Goal: Information Seeking & Learning: Learn about a topic

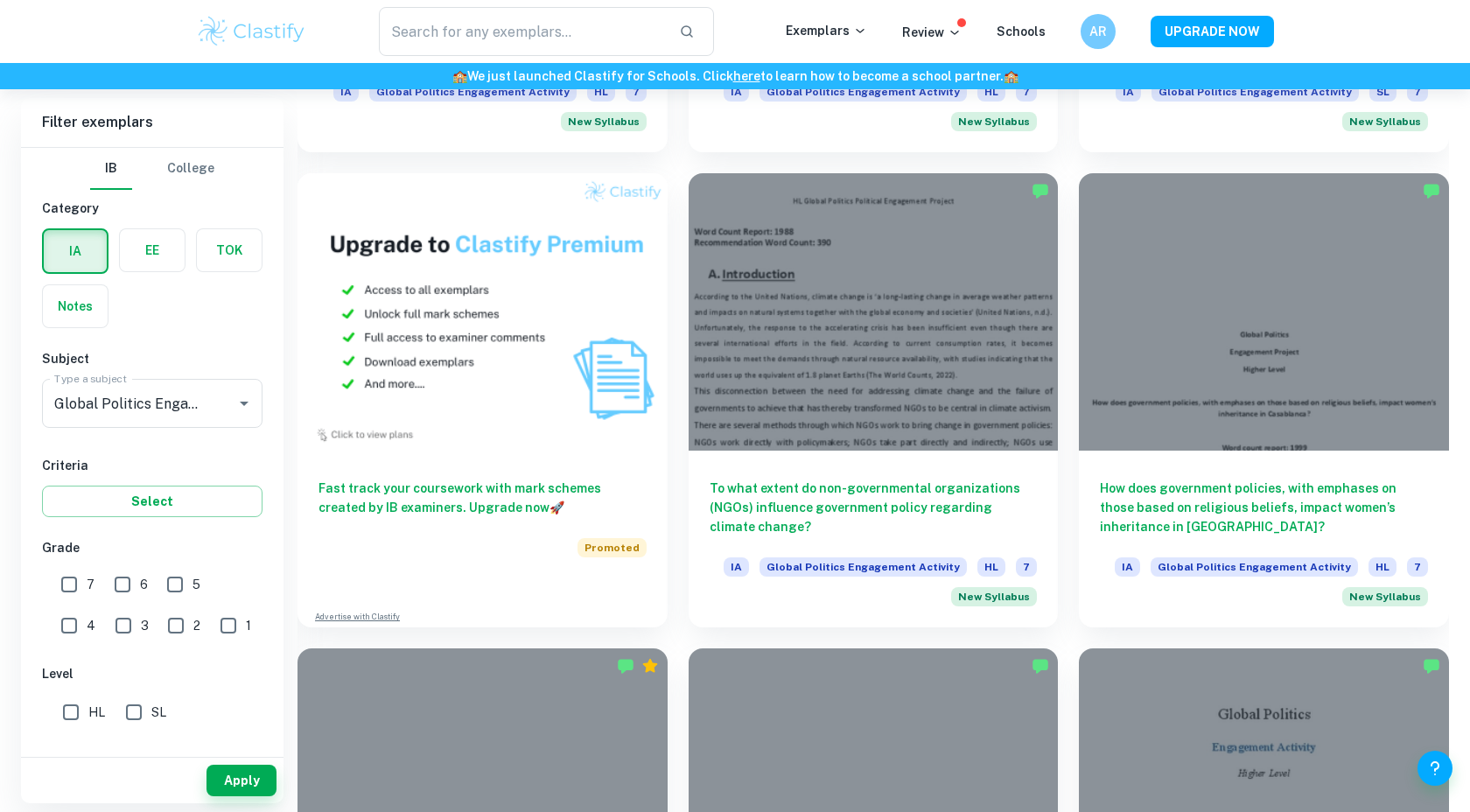
scroll to position [1776, 0]
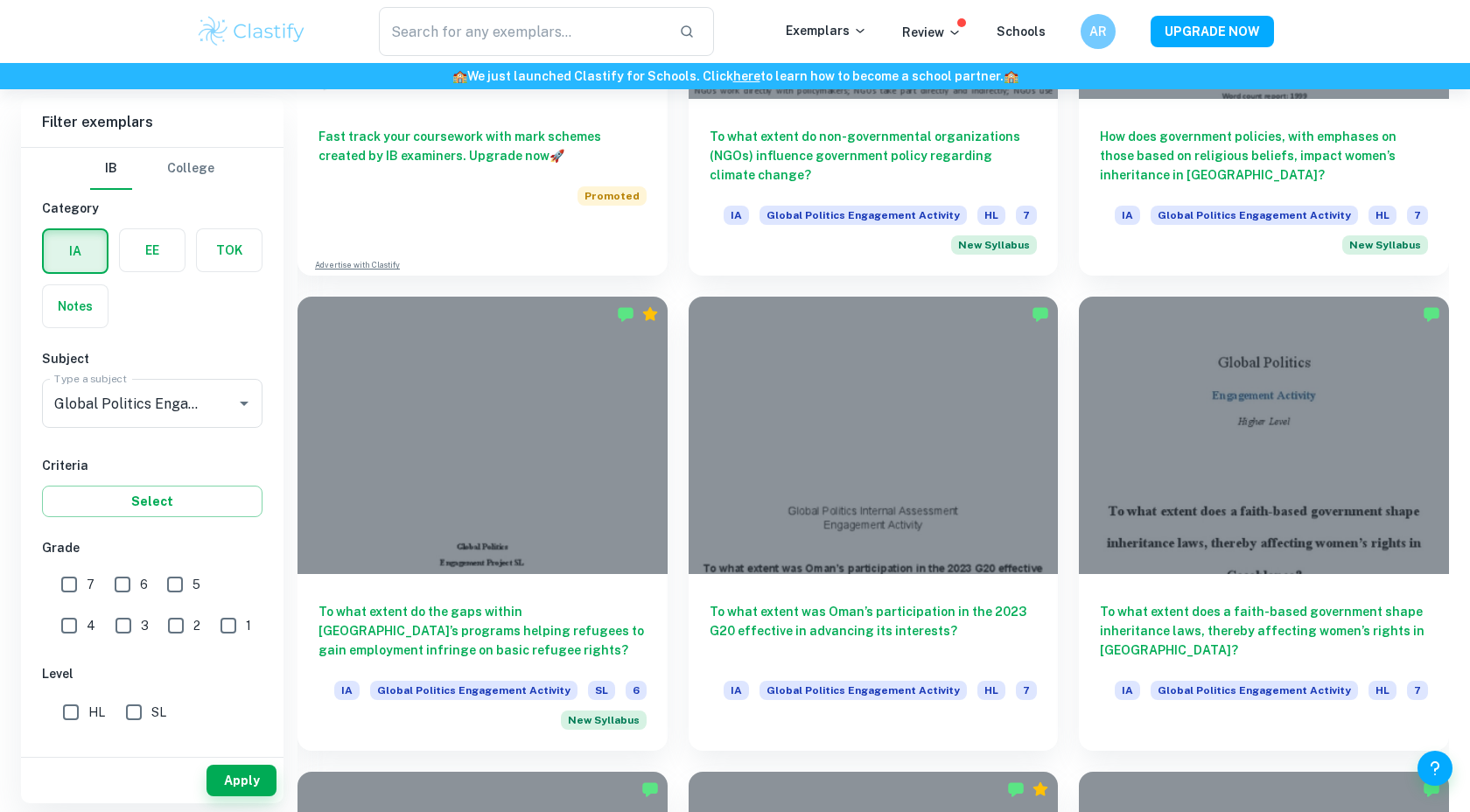
click at [72, 585] on input "7" at bounding box center [70, 584] width 35 height 35
checkbox input "true"
click at [247, 780] on button "Apply" at bounding box center [241, 780] width 70 height 32
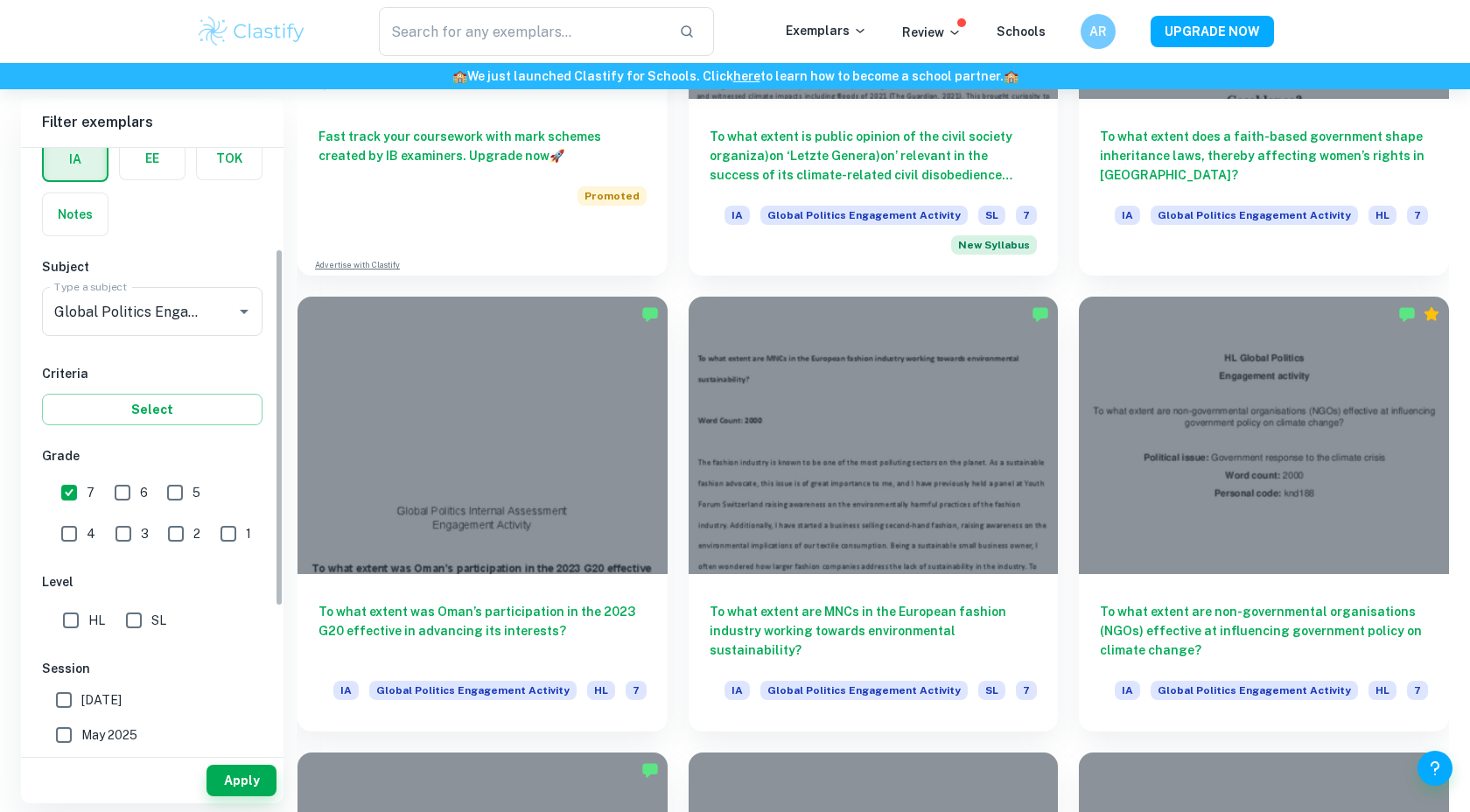
scroll to position [330, 0]
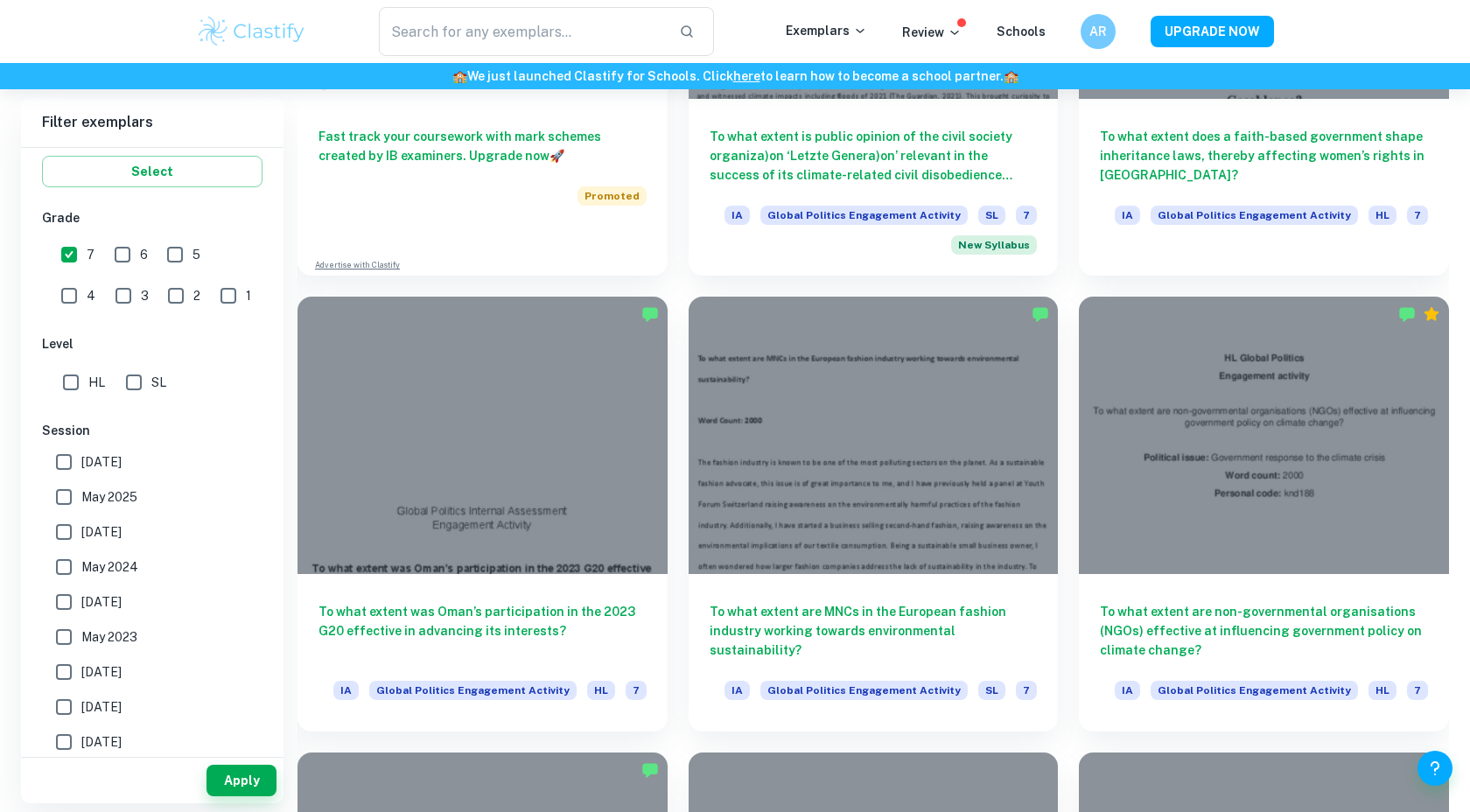
click at [140, 386] on input "SL" at bounding box center [134, 383] width 35 height 35
checkbox input "true"
click at [237, 789] on button "Apply" at bounding box center [241, 780] width 70 height 32
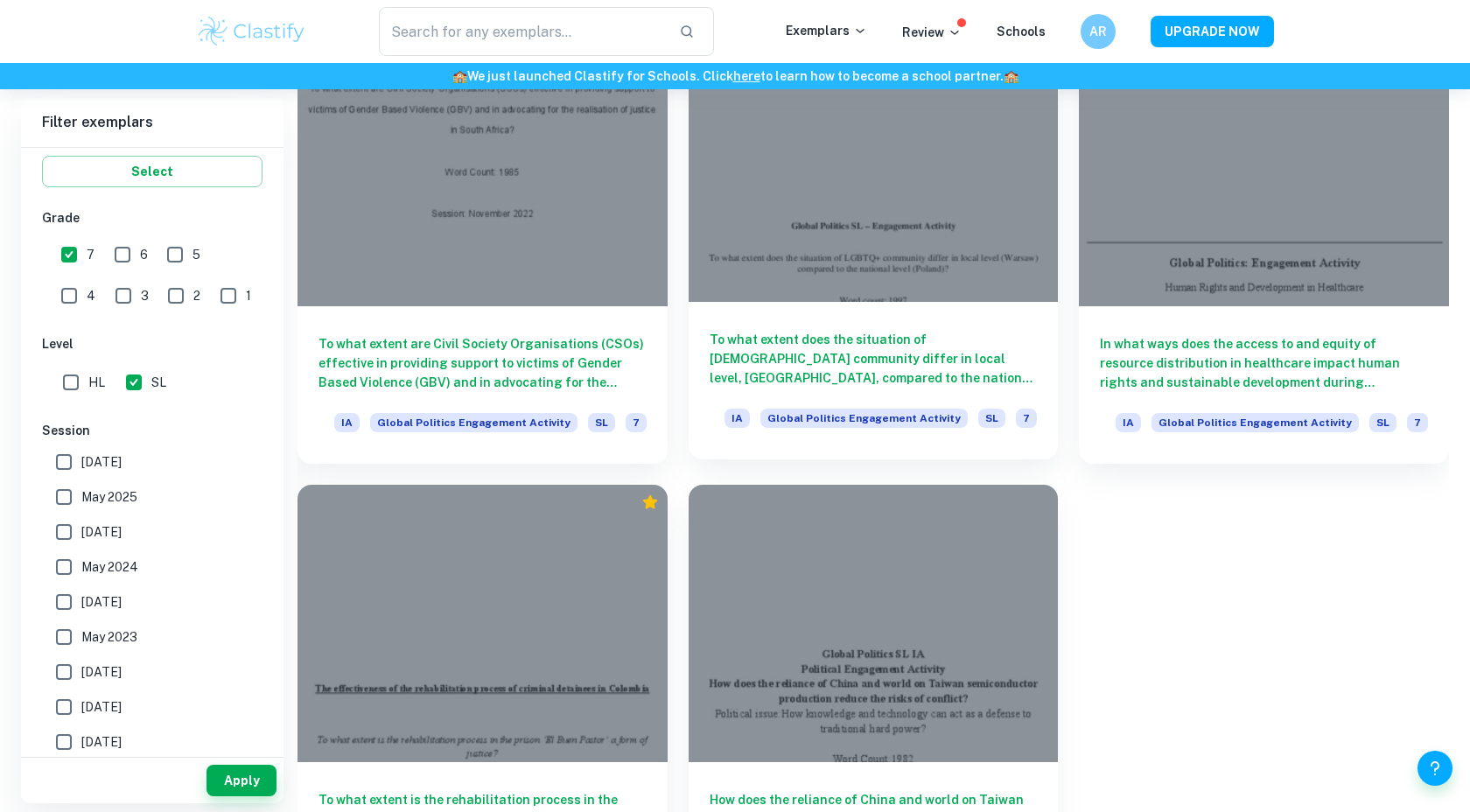
scroll to position [2113, 0]
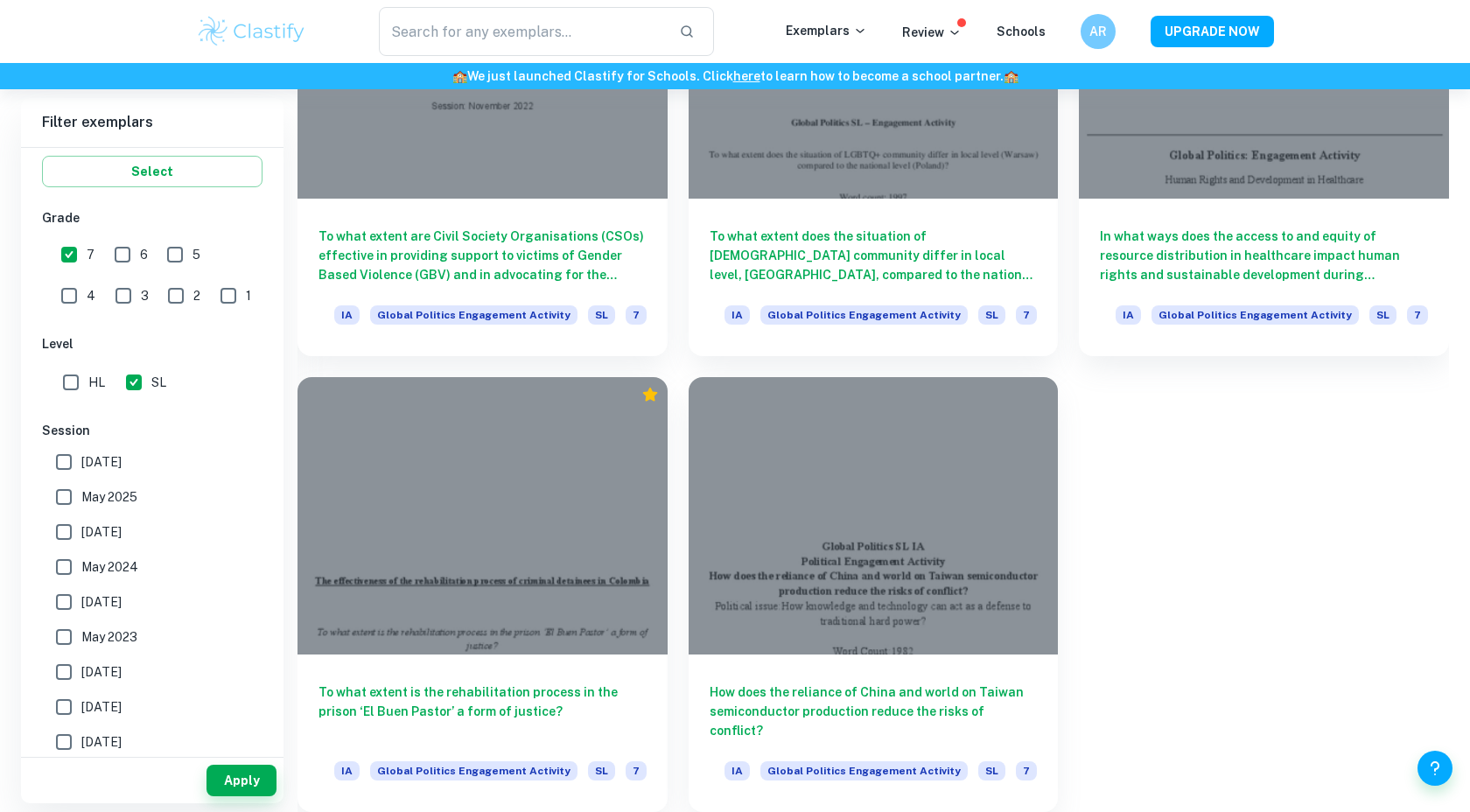
click at [74, 259] on input "7" at bounding box center [70, 255] width 35 height 35
checkbox input "false"
click at [106, 295] on input "3" at bounding box center [124, 295] width 35 height 35
click at [222, 776] on button "Apply" at bounding box center [241, 780] width 70 height 32
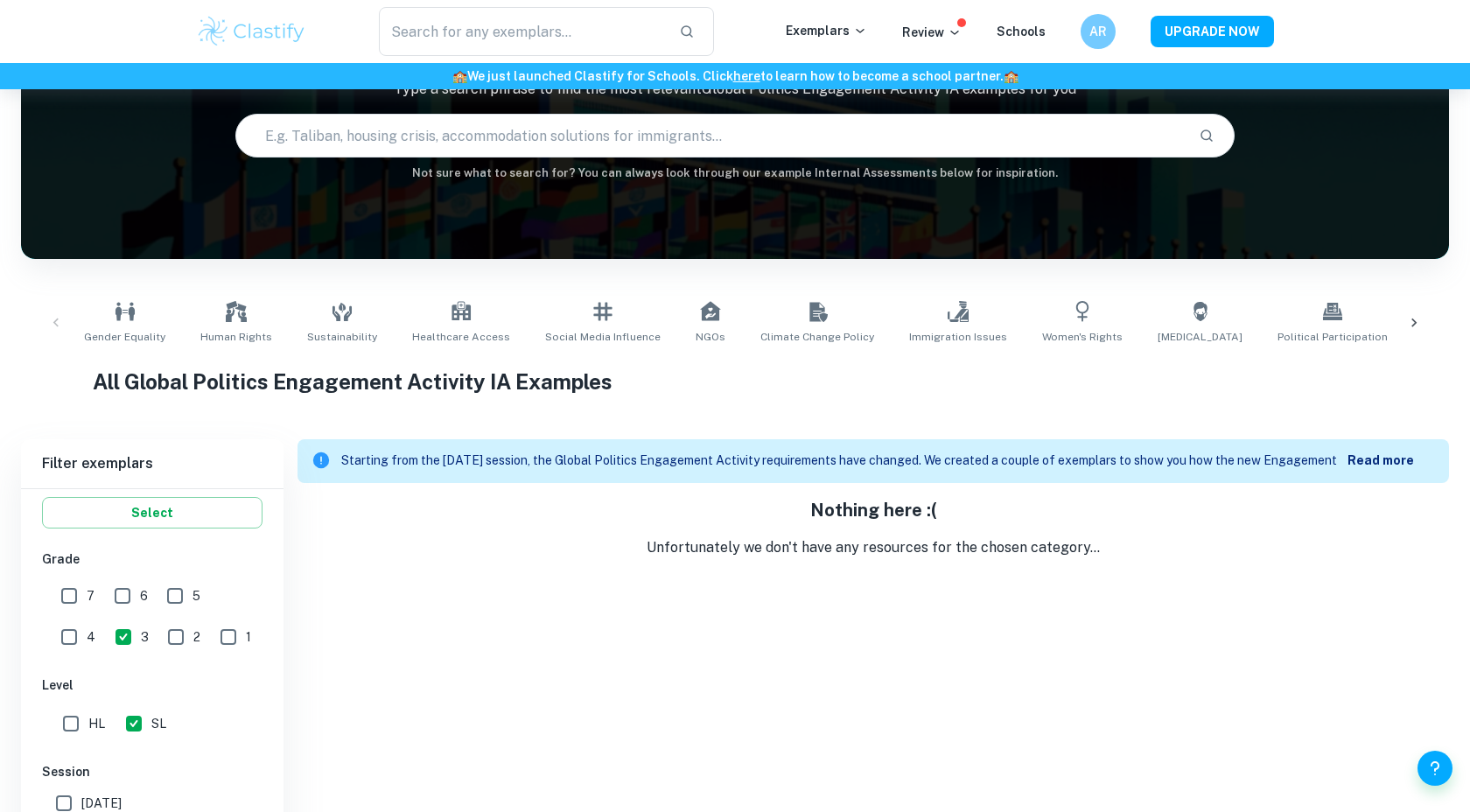
scroll to position [89, 0]
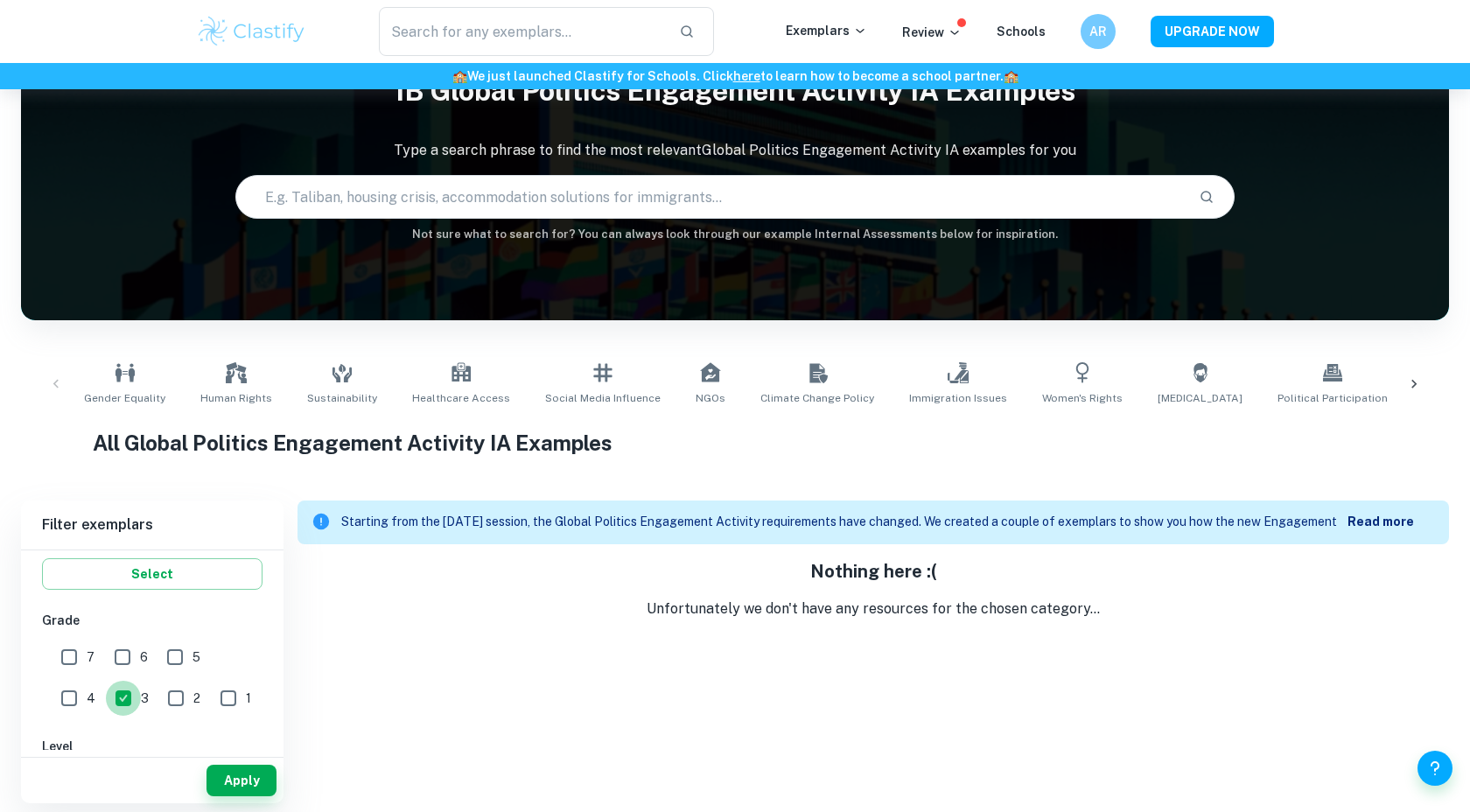
click at [106, 706] on input "3" at bounding box center [124, 699] width 35 height 35
checkbox input "false"
click at [183, 659] on input "5" at bounding box center [176, 657] width 35 height 35
click at [208, 778] on button "Apply" at bounding box center [241, 780] width 70 height 32
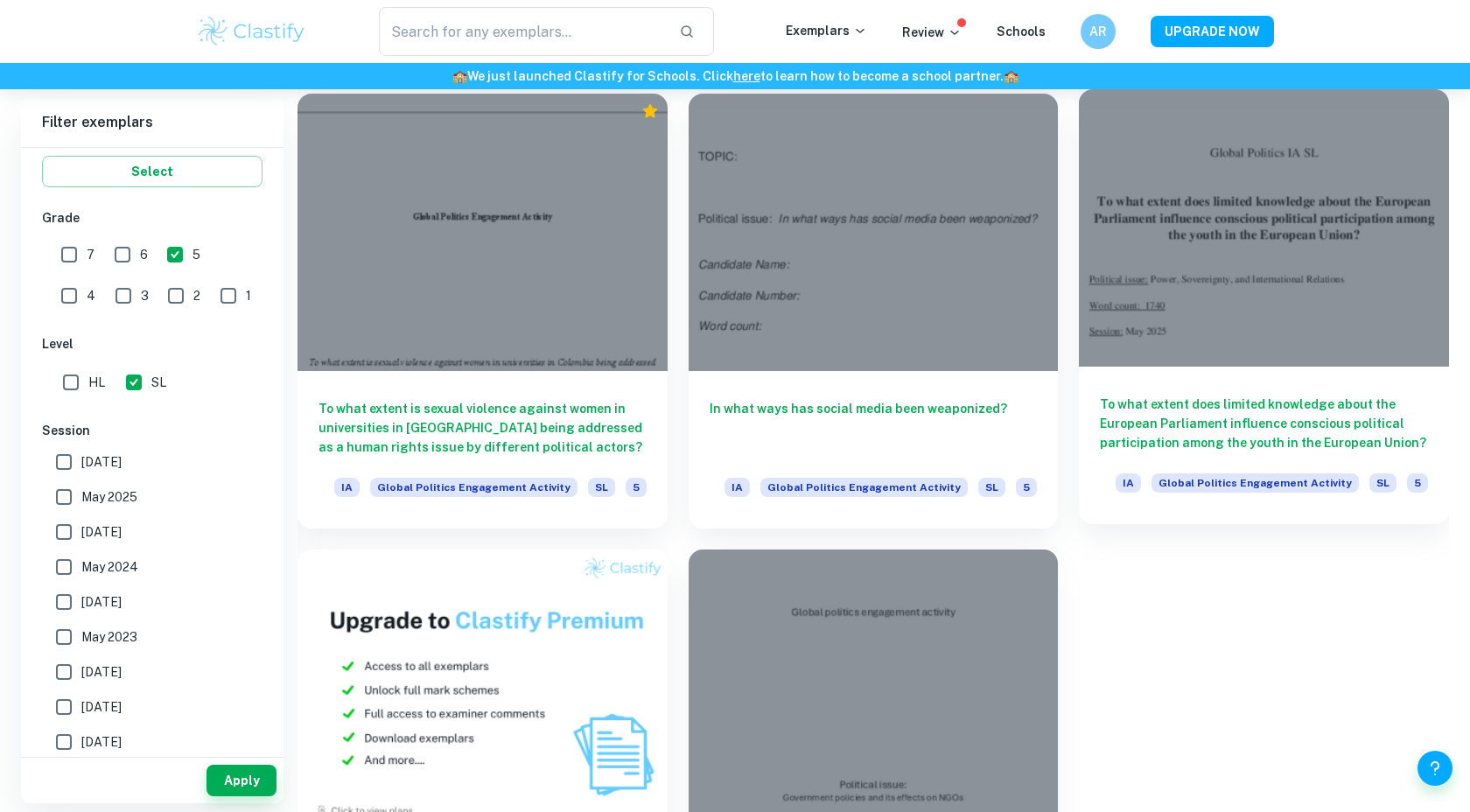
scroll to position [1182, 0]
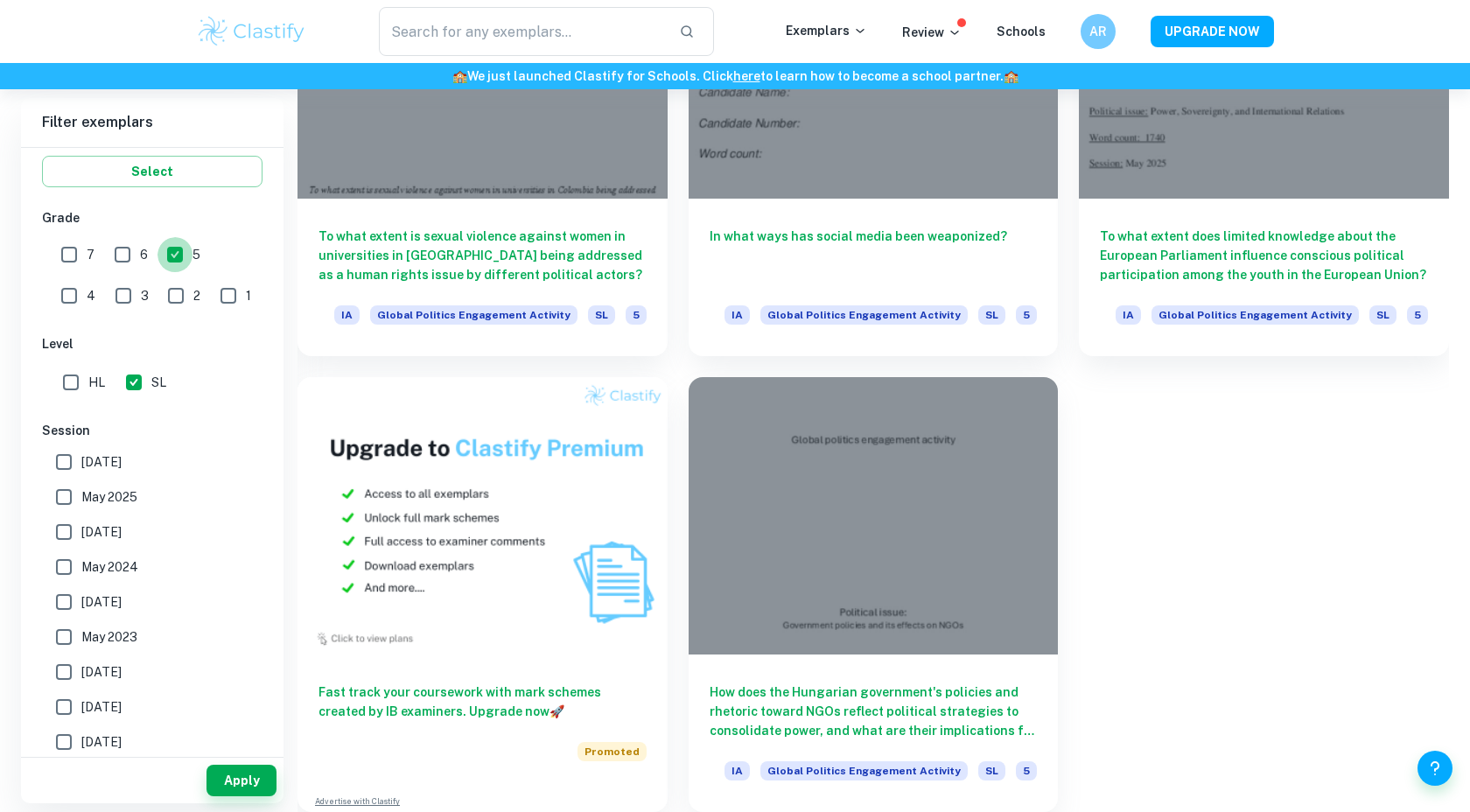
click at [169, 247] on input "5" at bounding box center [176, 255] width 35 height 35
checkbox input "false"
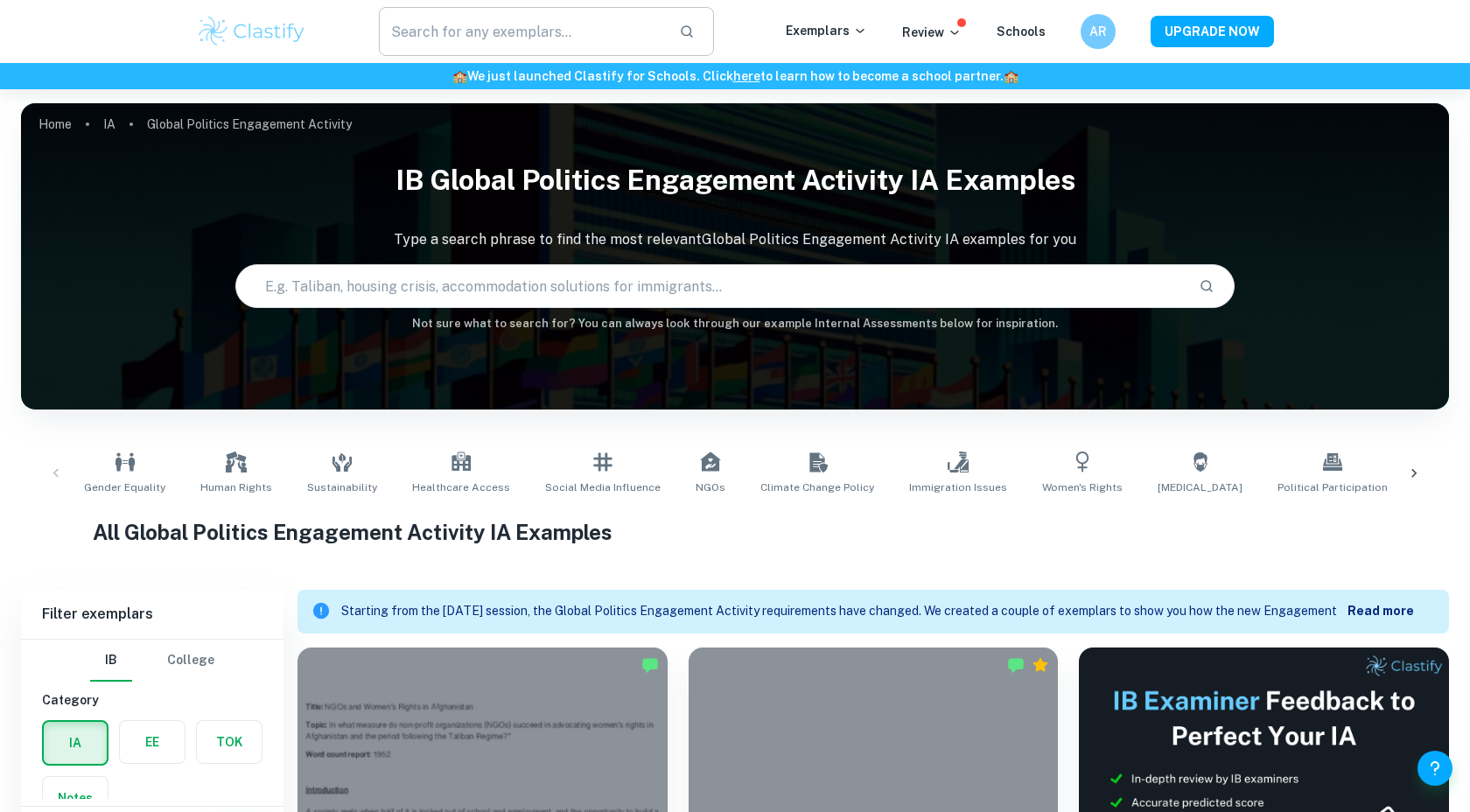
click at [540, 37] on input "text" at bounding box center [522, 32] width 286 height 49
type input "refugee"
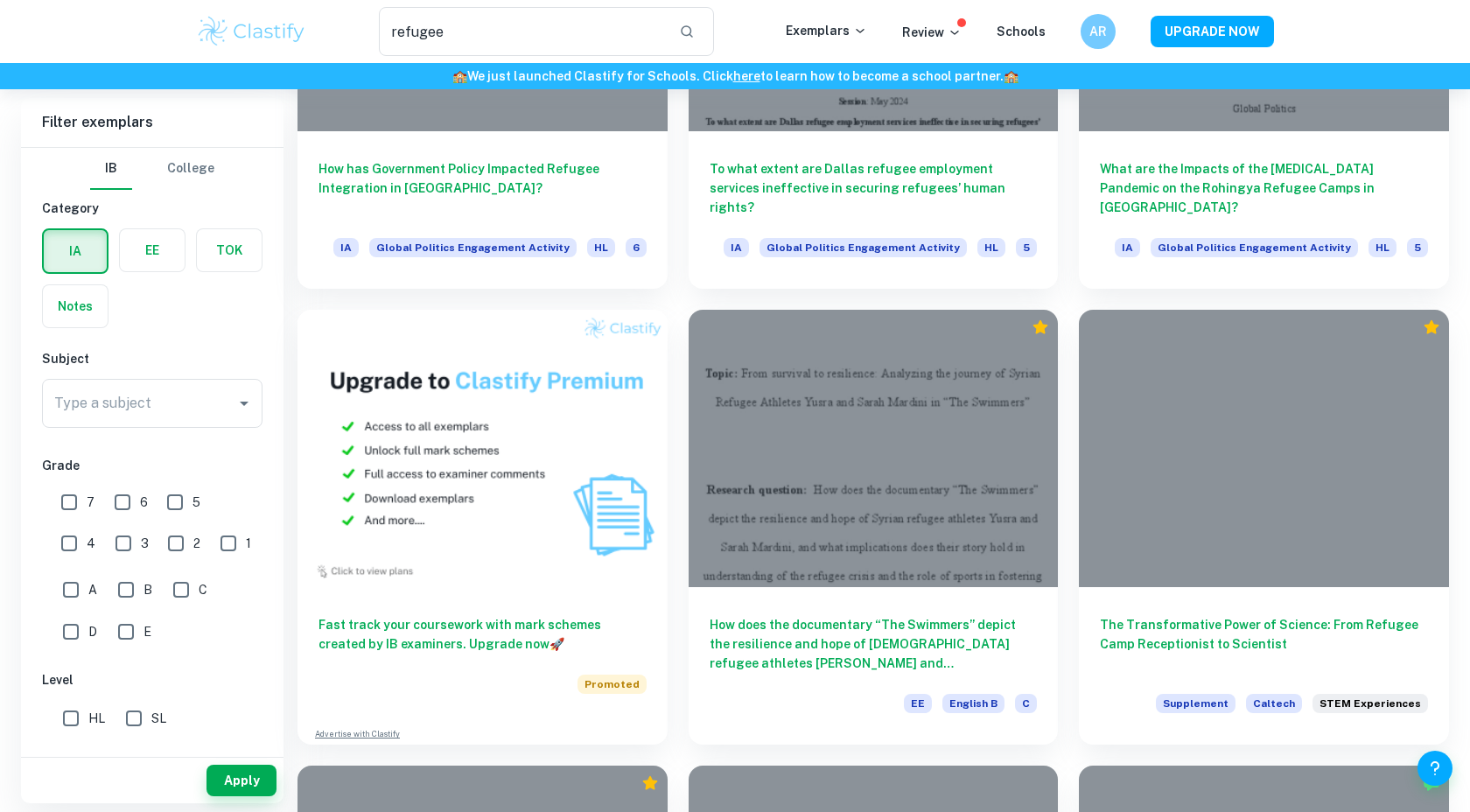
scroll to position [812, 0]
click at [72, 493] on input "7" at bounding box center [70, 503] width 35 height 35
checkbox input "true"
click at [233, 775] on button "Apply" at bounding box center [241, 780] width 70 height 32
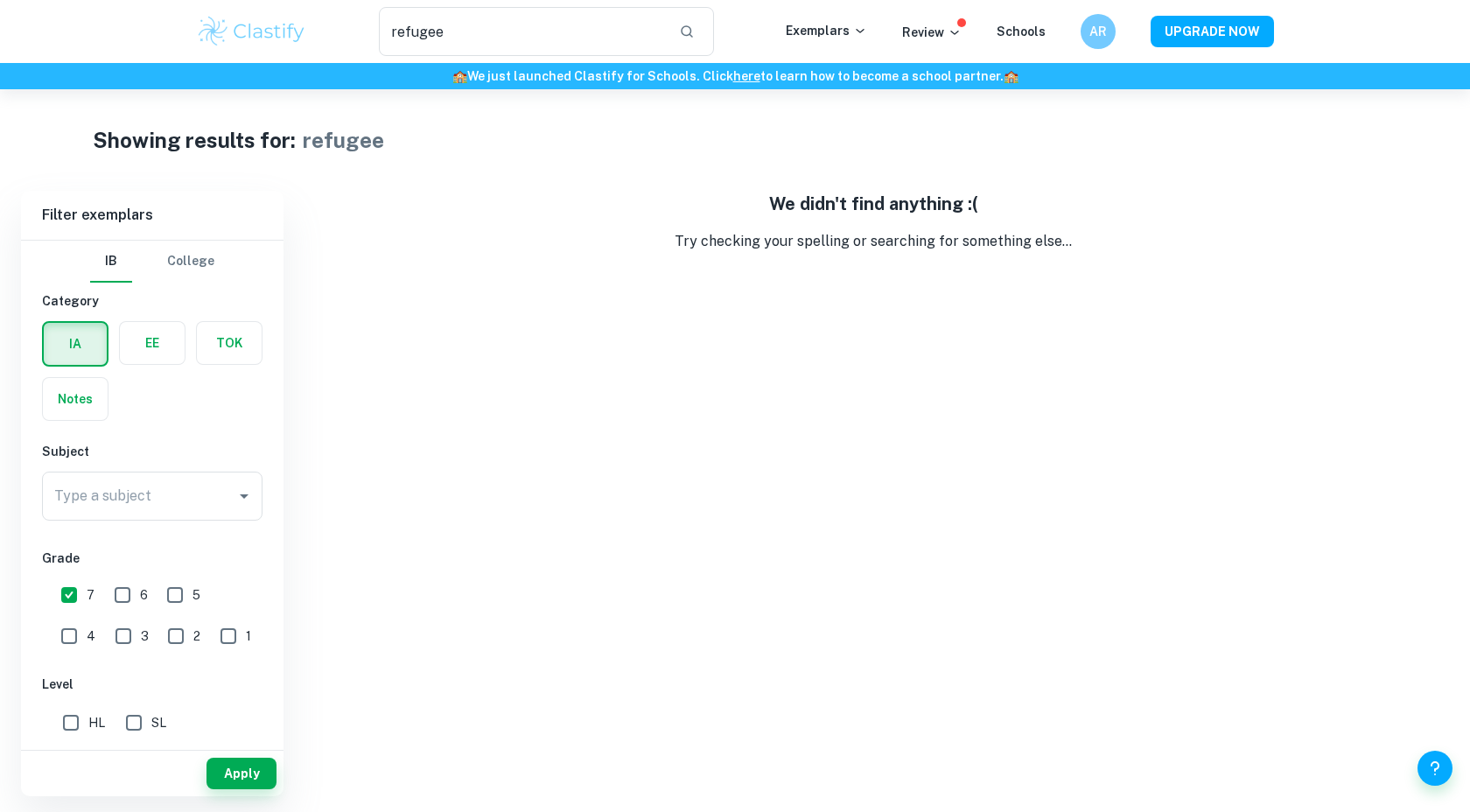
click at [138, 720] on input "SL" at bounding box center [134, 723] width 35 height 35
checkbox input "true"
click at [236, 763] on button "Apply" at bounding box center [241, 774] width 70 height 32
drag, startPoint x: 601, startPoint y: 43, endPoint x: 254, endPoint y: 27, distance: 347.4
click at [253, 27] on div "refugee ​ Exemplars Review Schools AR UPGRADE NOW" at bounding box center [734, 32] width 1120 height 49
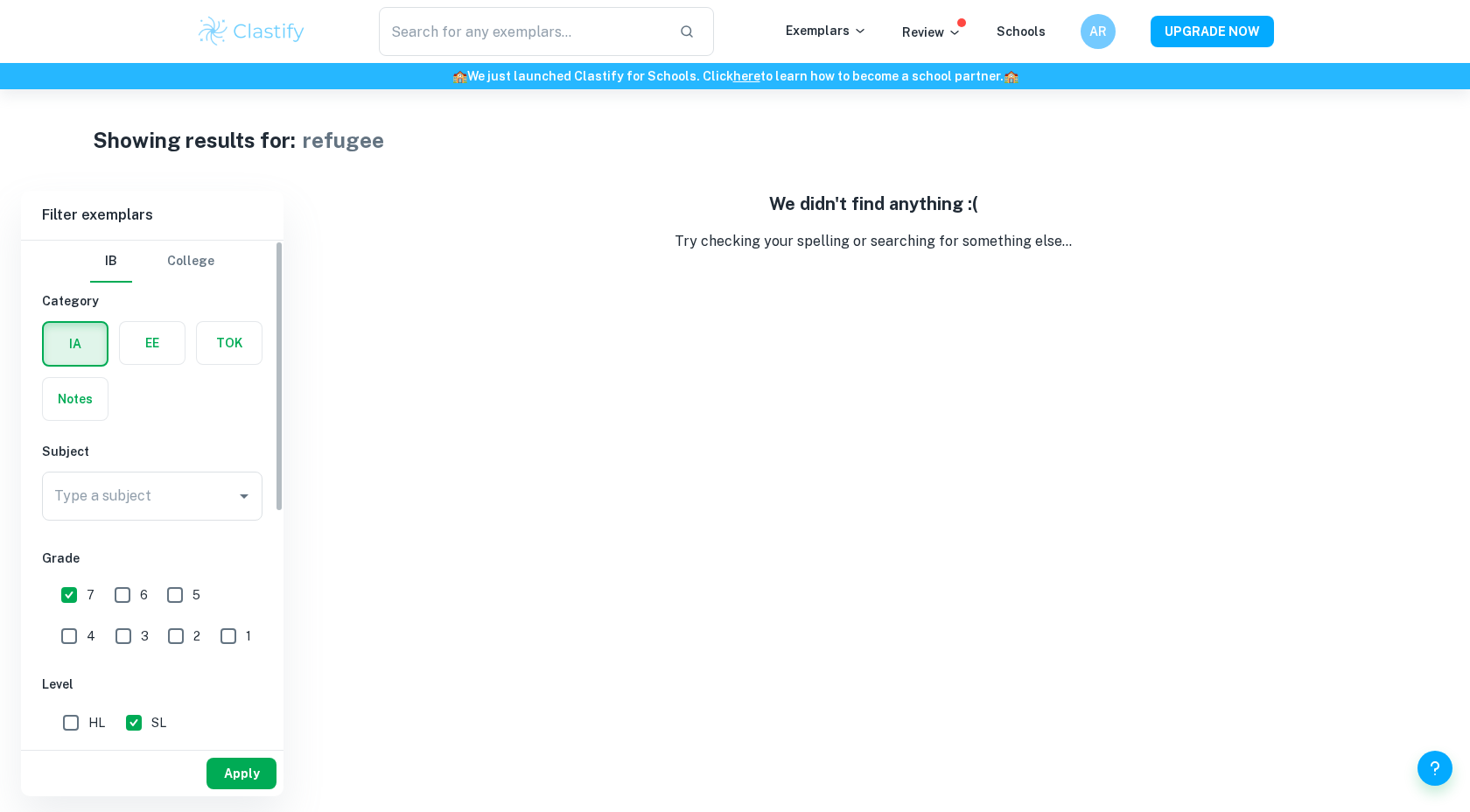
click at [261, 767] on button "Apply" at bounding box center [241, 774] width 70 height 32
type input "refugee"
click at [261, 767] on button "Apply" at bounding box center [241, 774] width 70 height 32
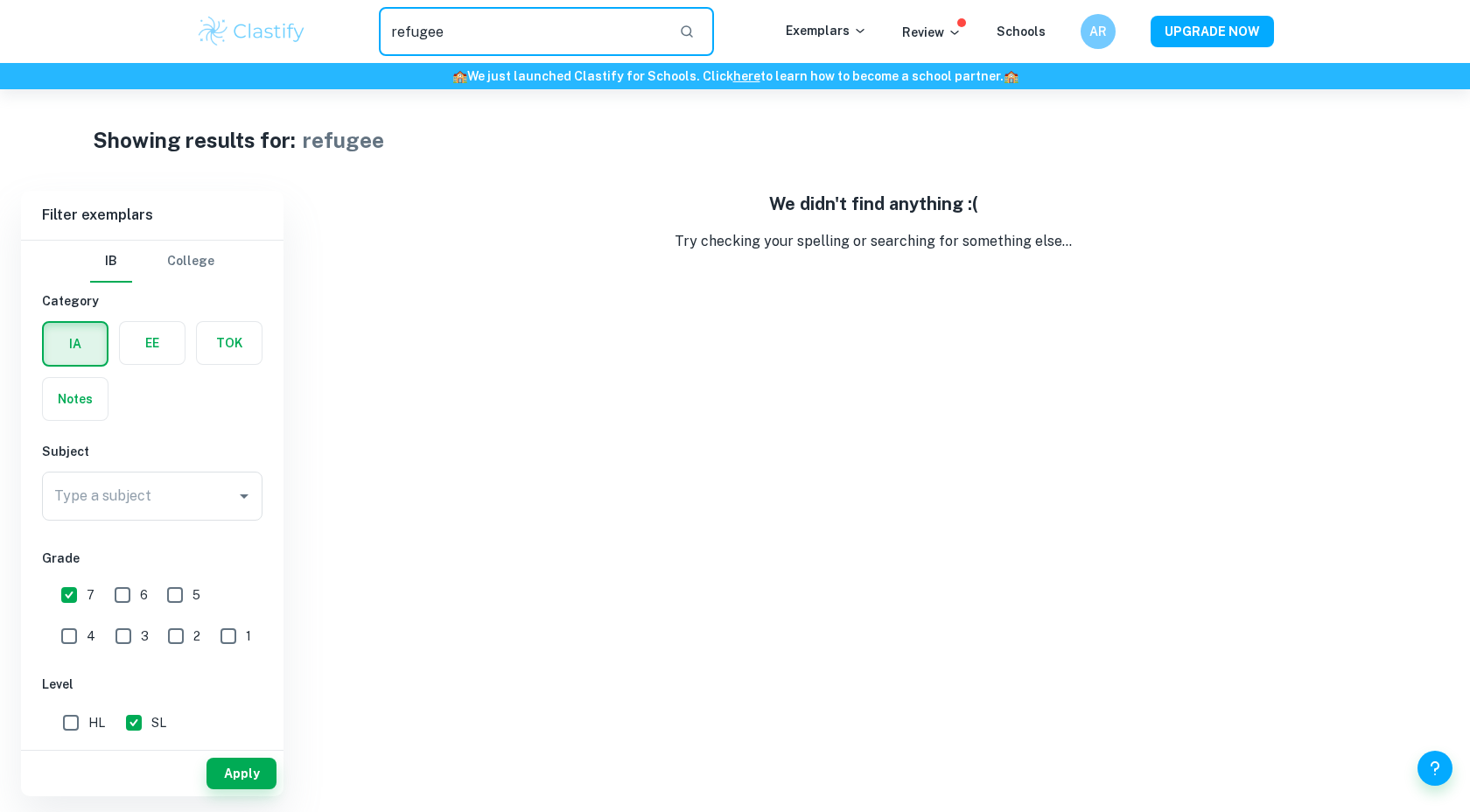
drag, startPoint x: 626, startPoint y: 25, endPoint x: 284, endPoint y: 25, distance: 342.0
click at [284, 25] on div "refugee ​ Exemplars Review Schools AR UPGRADE NOW" at bounding box center [734, 32] width 1120 height 49
click at [434, 626] on div "We didn't find anything :( Try checking your spelling or searching for somethin…" at bounding box center [873, 493] width 1151 height 606
click at [245, 777] on button "Apply" at bounding box center [241, 774] width 70 height 32
type input "refugee"
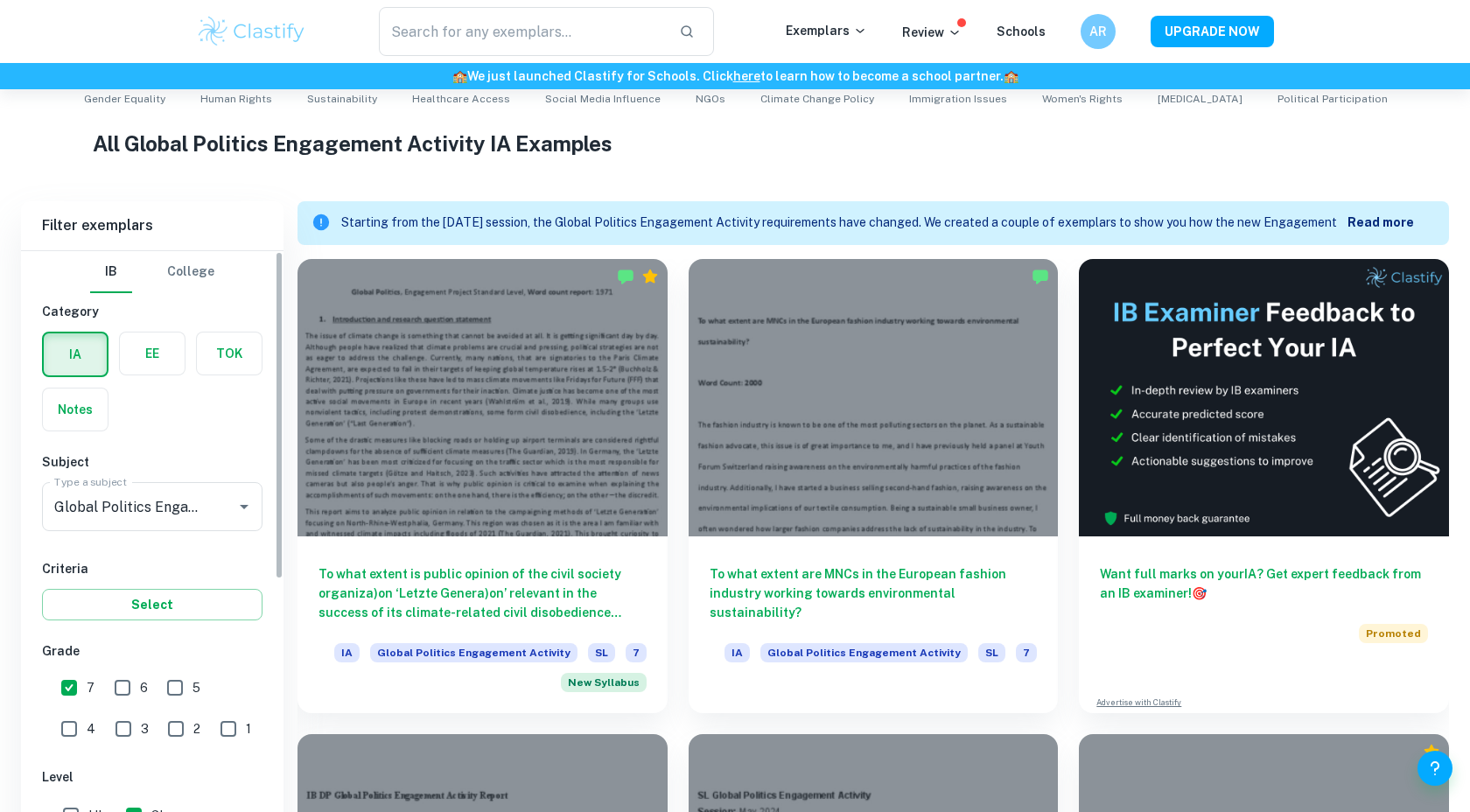
scroll to position [643, 0]
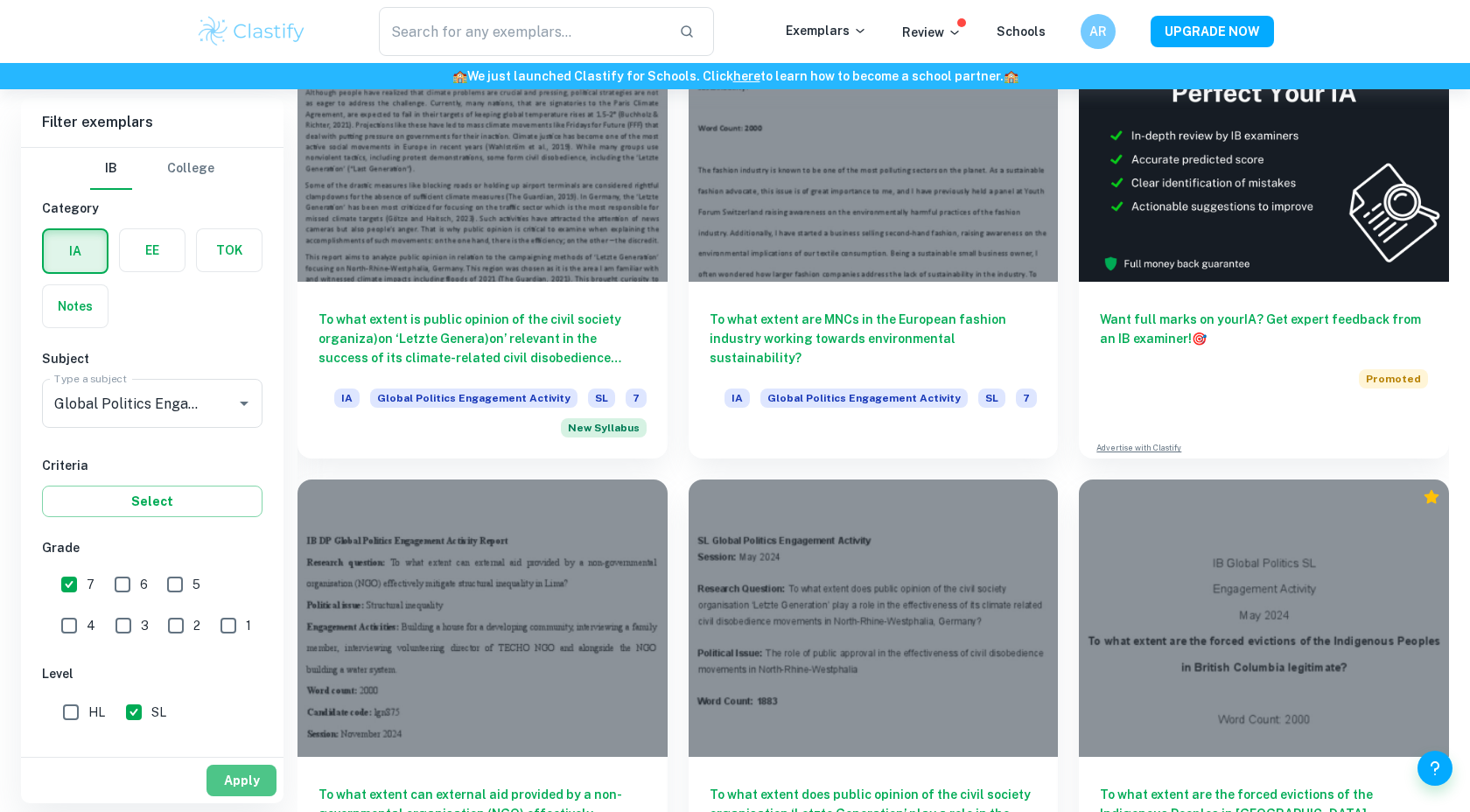
click at [226, 775] on button "Apply" at bounding box center [241, 780] width 70 height 32
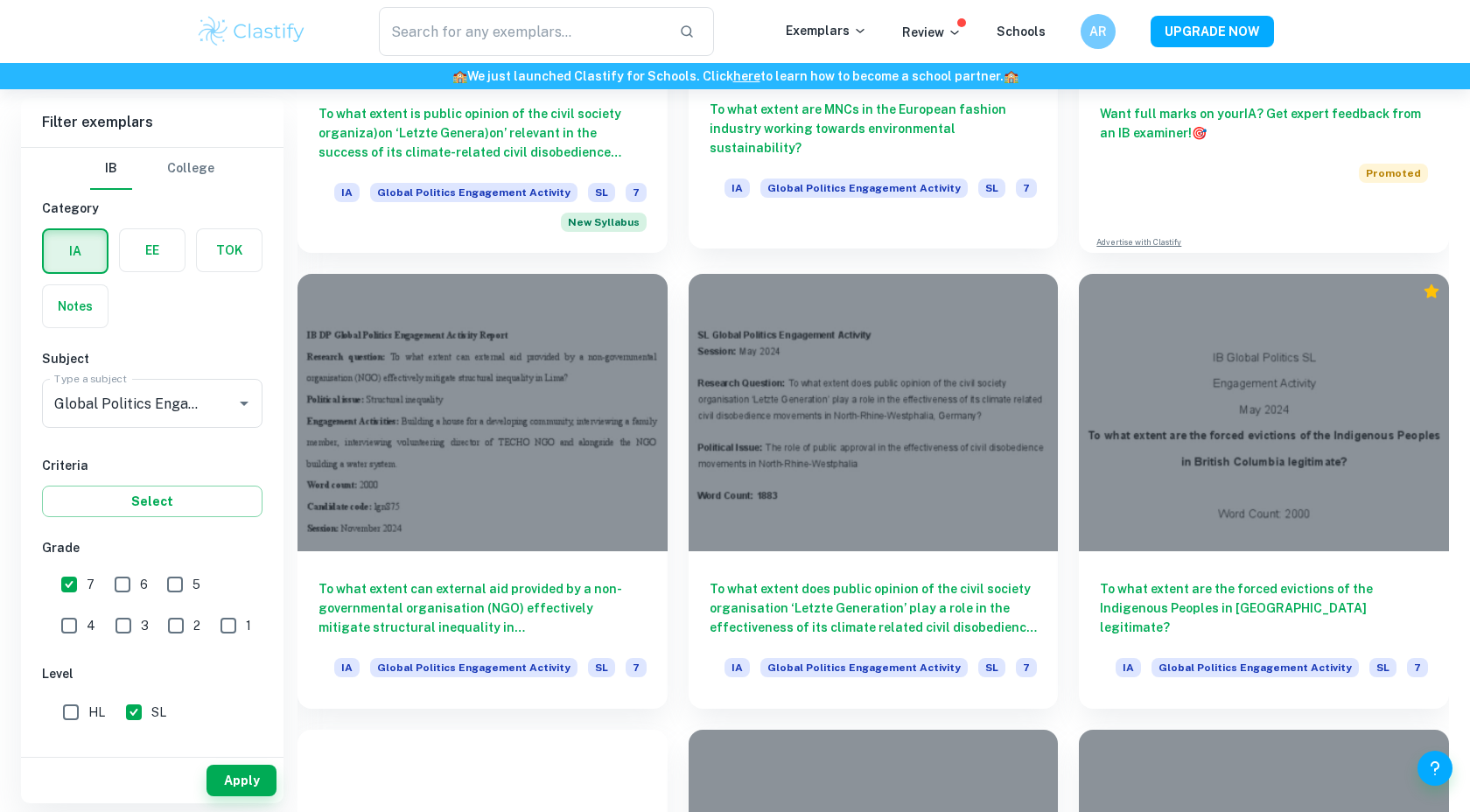
scroll to position [858, 0]
